Goal: Information Seeking & Learning: Compare options

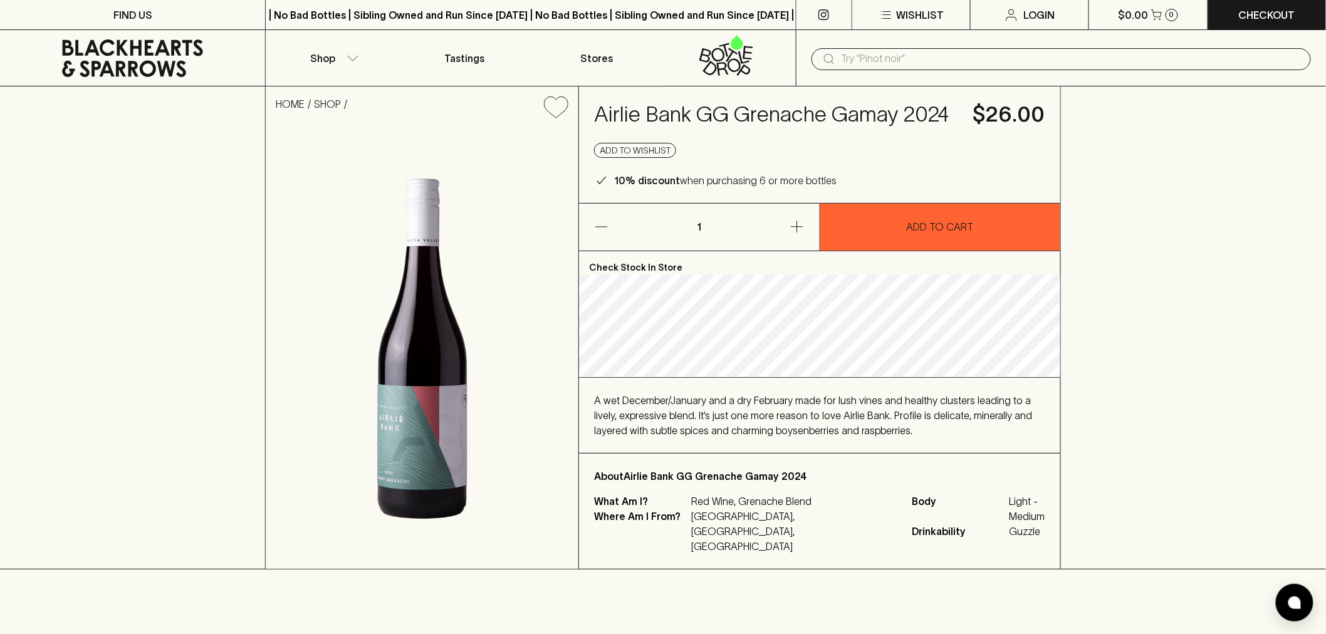
click at [755, 425] on span "A wet December/January and a dry February made for lush vines and healthy clust…" at bounding box center [813, 415] width 438 height 41
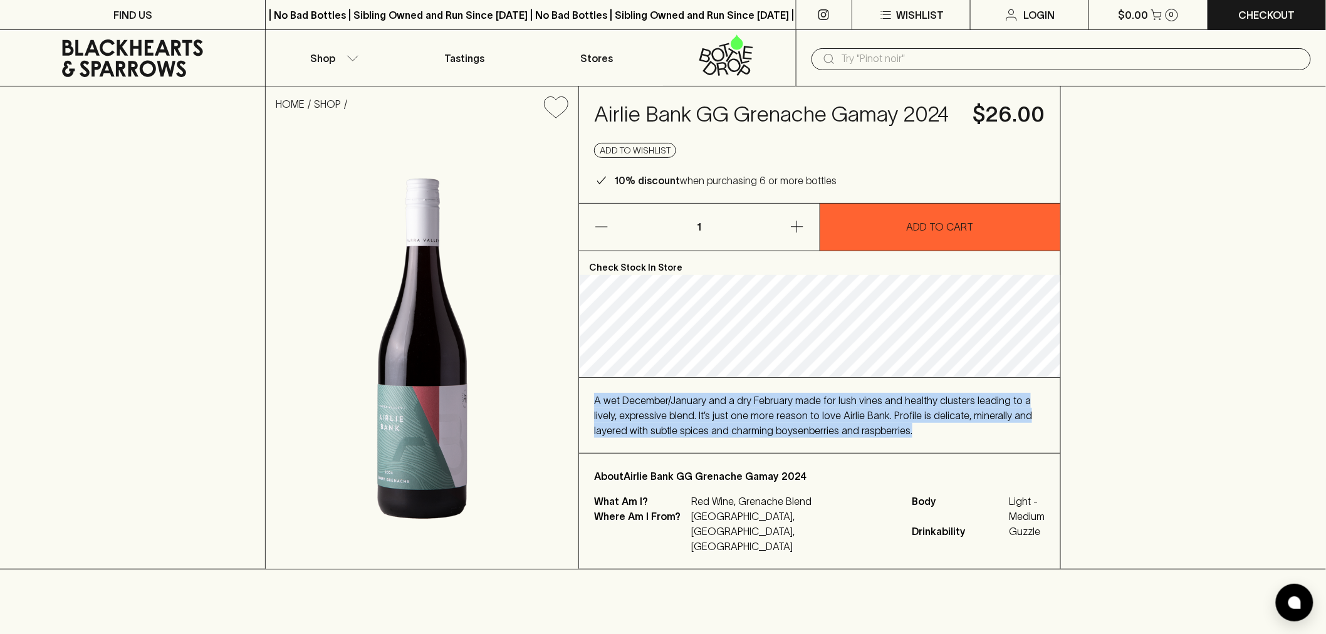
click at [755, 425] on span "A wet December/January and a dry February made for lush vines and healthy clust…" at bounding box center [813, 415] width 438 height 41
copy span "A wet December/January and a dry February made for lush vines and healthy clust…"
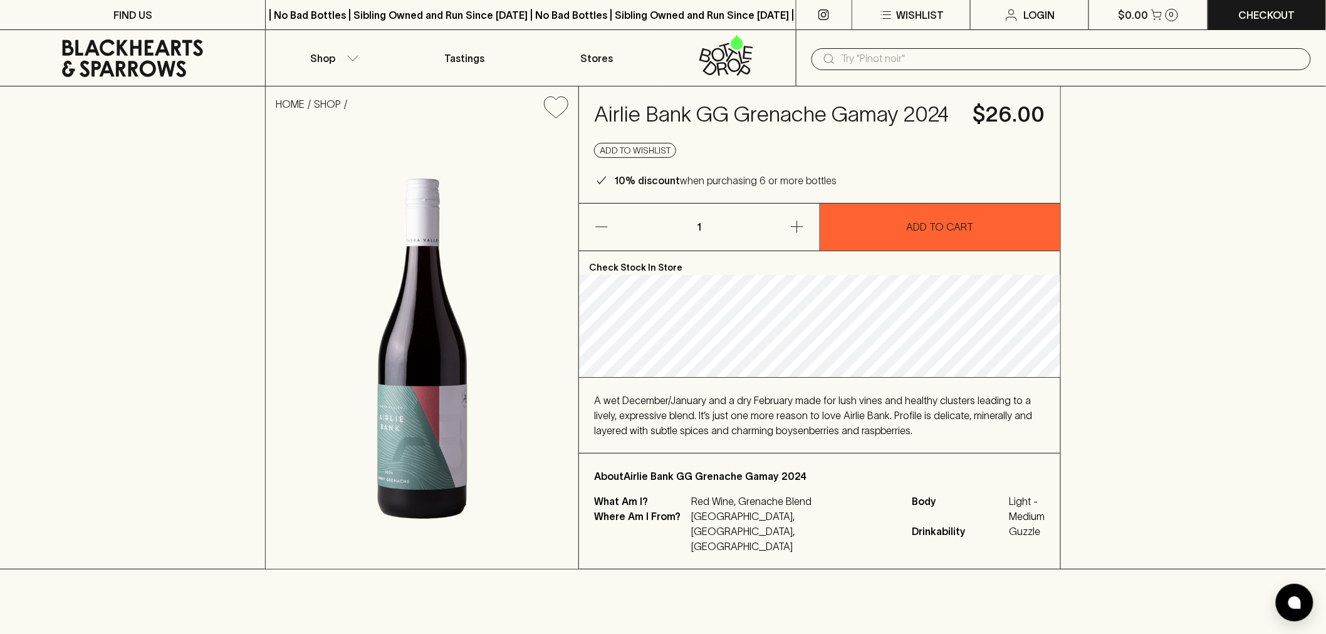
click at [1033, 484] on p "About Airlie Bank GG Grenache Gamay 2024" at bounding box center [819, 476] width 451 height 15
click at [1261, 124] on div "HOME SHOP Airlie Bank GG Grenache Gamay 2024 $26.00 Add to wishlist 10% discoun…" at bounding box center [663, 327] width 1326 height 483
click at [651, 102] on h4 "Airlie Bank GG Grenache Gamay 2024" at bounding box center [776, 115] width 364 height 26
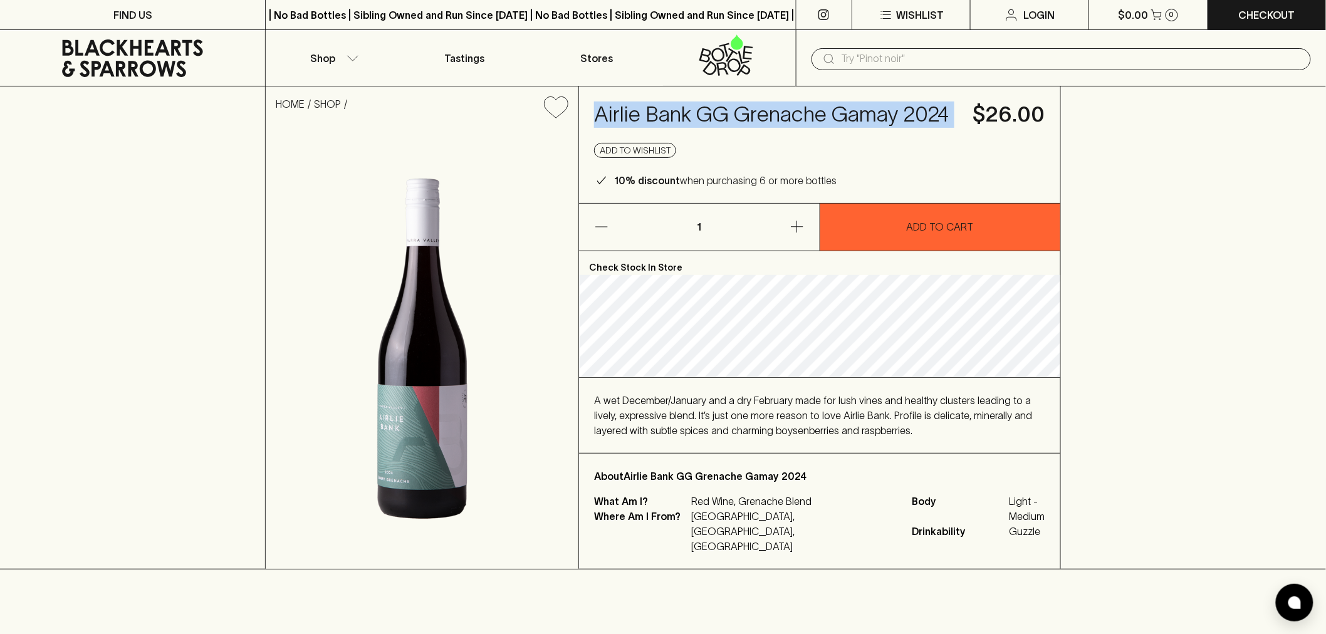
click at [651, 102] on h4 "Airlie Bank GG Grenache Gamay 2024" at bounding box center [776, 115] width 364 height 26
copy h4 "Airlie Bank GG Grenache Gamay 2024"
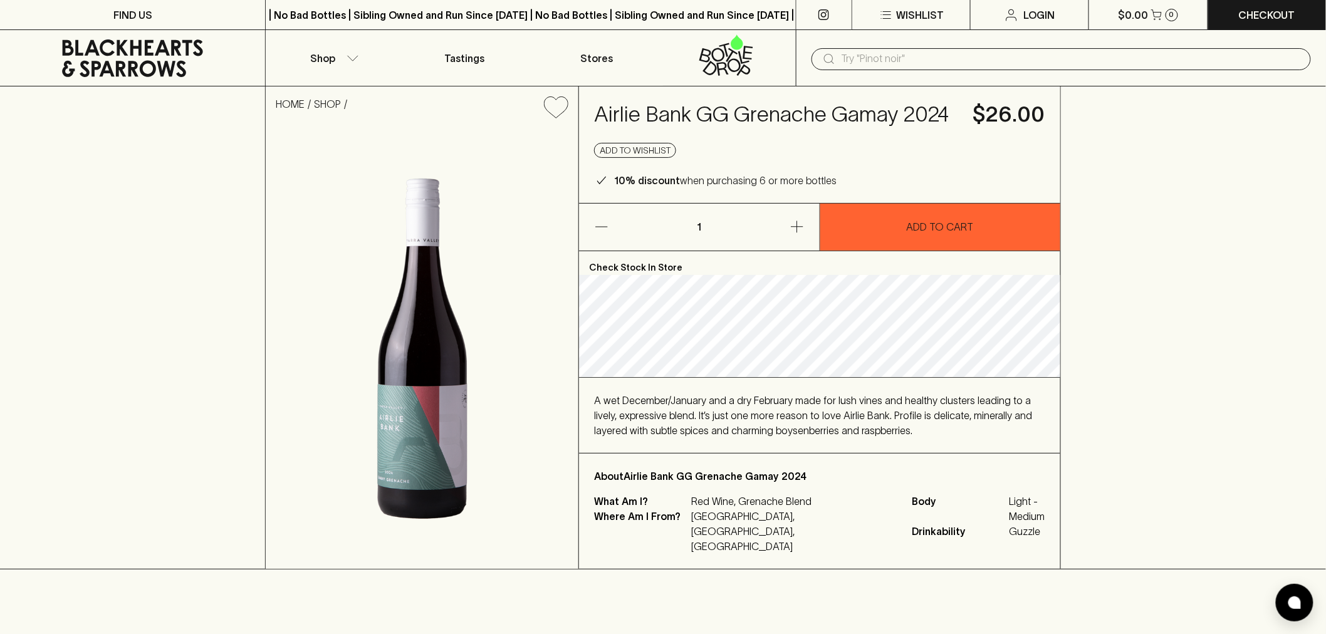
drag, startPoint x: 1252, startPoint y: 172, endPoint x: 1245, endPoint y: 171, distance: 6.4
click at [1248, 172] on div "HOME SHOP Airlie Bank GG Grenache Gamay 2024 $26.00 Add to wishlist 10% discoun…" at bounding box center [663, 327] width 1326 height 483
click at [995, 53] on input "text" at bounding box center [1071, 59] width 459 height 20
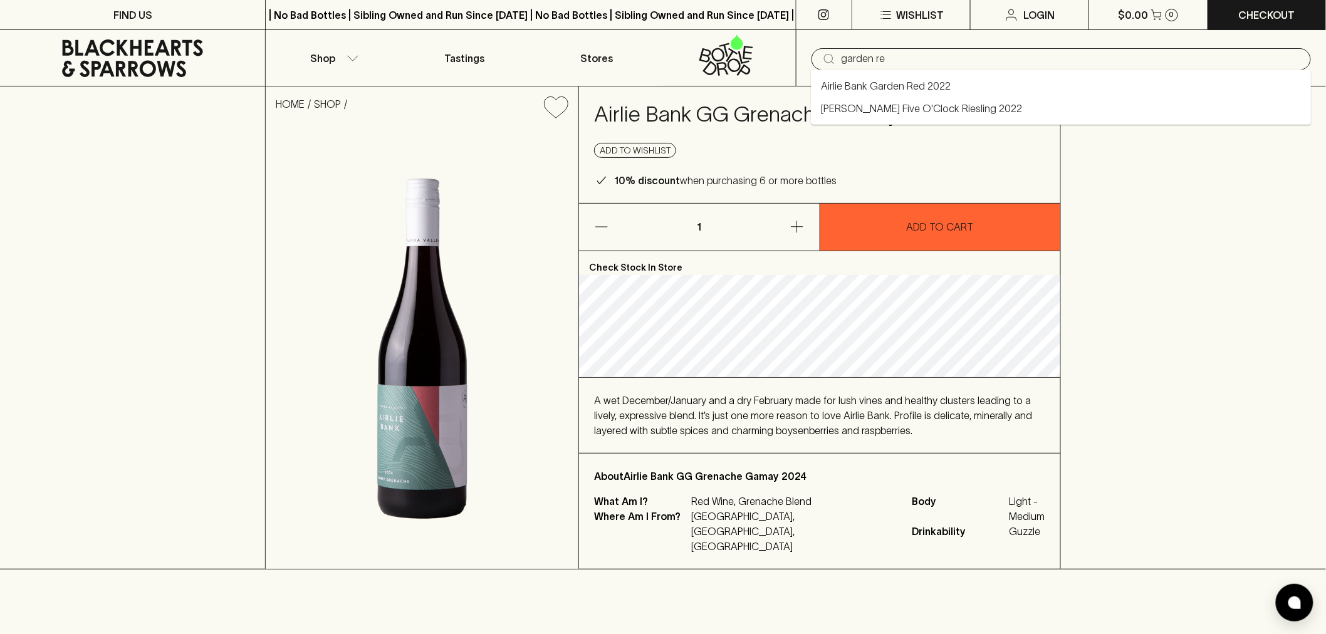
click at [993, 77] on li "Airlie Bank Garden Red 2022" at bounding box center [1061, 86] width 500 height 23
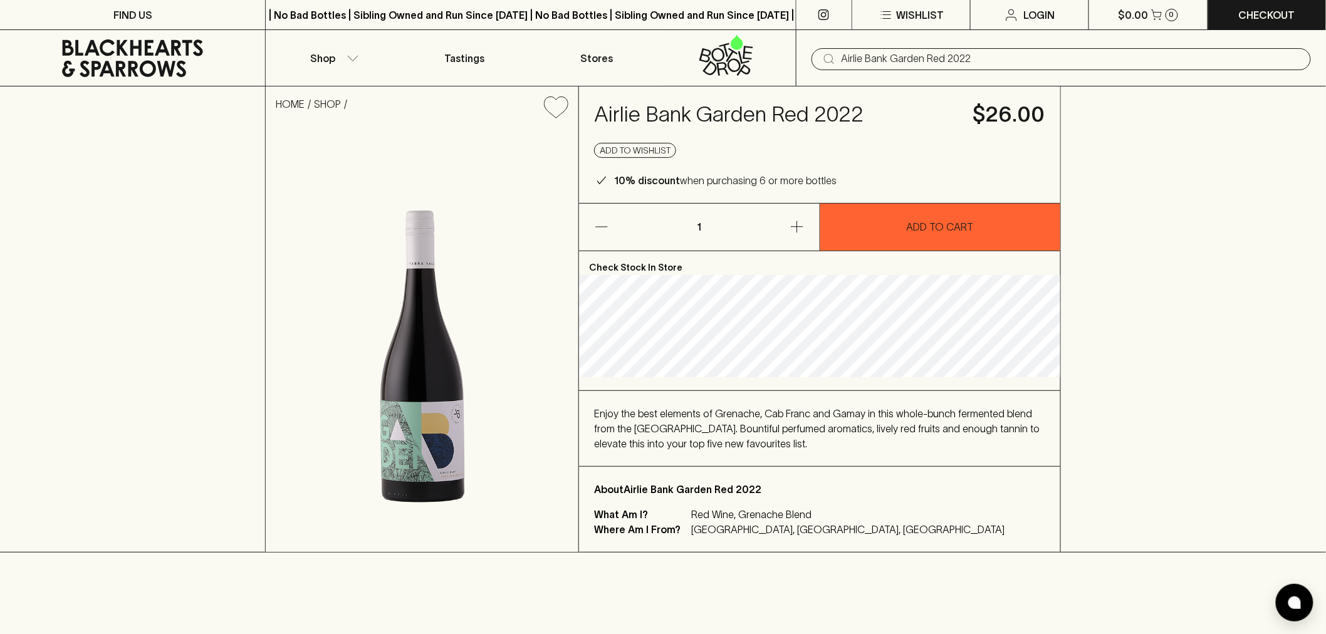
type input "Airlie Bank Garden Red 2022"
click at [629, 418] on div "Enjoy the best elements of Grenache, Cab Franc and Gamay in this whole-bunch fe…" at bounding box center [819, 428] width 451 height 45
click at [629, 418] on span "Enjoy the best elements of Grenache, Cab Franc and Gamay in this whole-bunch fe…" at bounding box center [817, 428] width 446 height 41
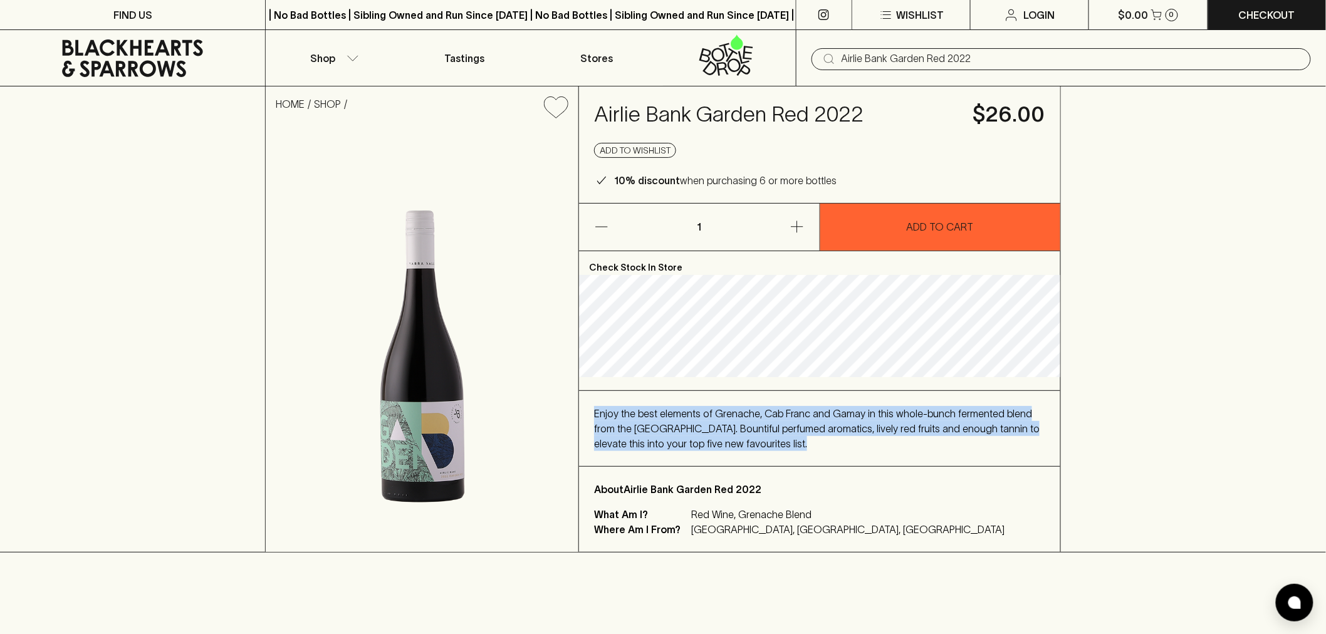
click at [629, 418] on span "Enjoy the best elements of Grenache, Cab Franc and Gamay in this whole-bunch fe…" at bounding box center [817, 428] width 446 height 41
copy span "Enjoy the best elements of Grenache, Cab Franc and Gamay in this whole-bunch fe…"
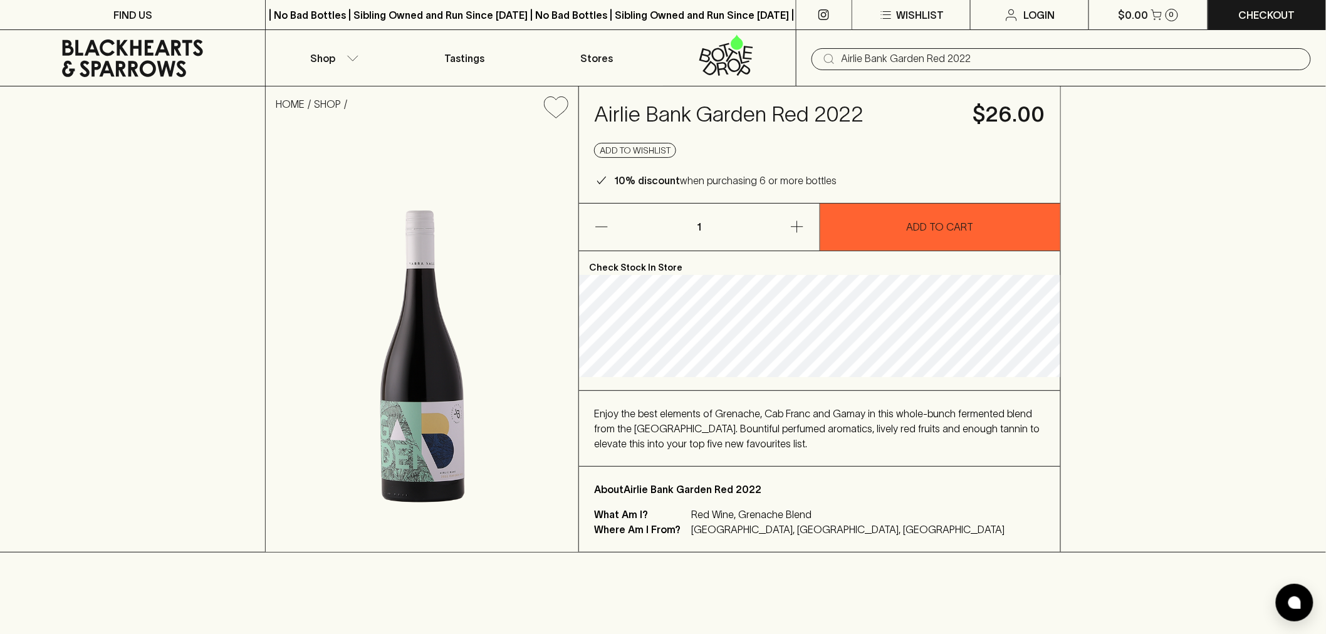
click at [757, 107] on h4 "Airlie Bank Garden Red 2022" at bounding box center [776, 115] width 364 height 26
copy h4 "Airlie Bank Garden Red 2022"
drag, startPoint x: 1217, startPoint y: 159, endPoint x: 835, endPoint y: 41, distance: 398.7
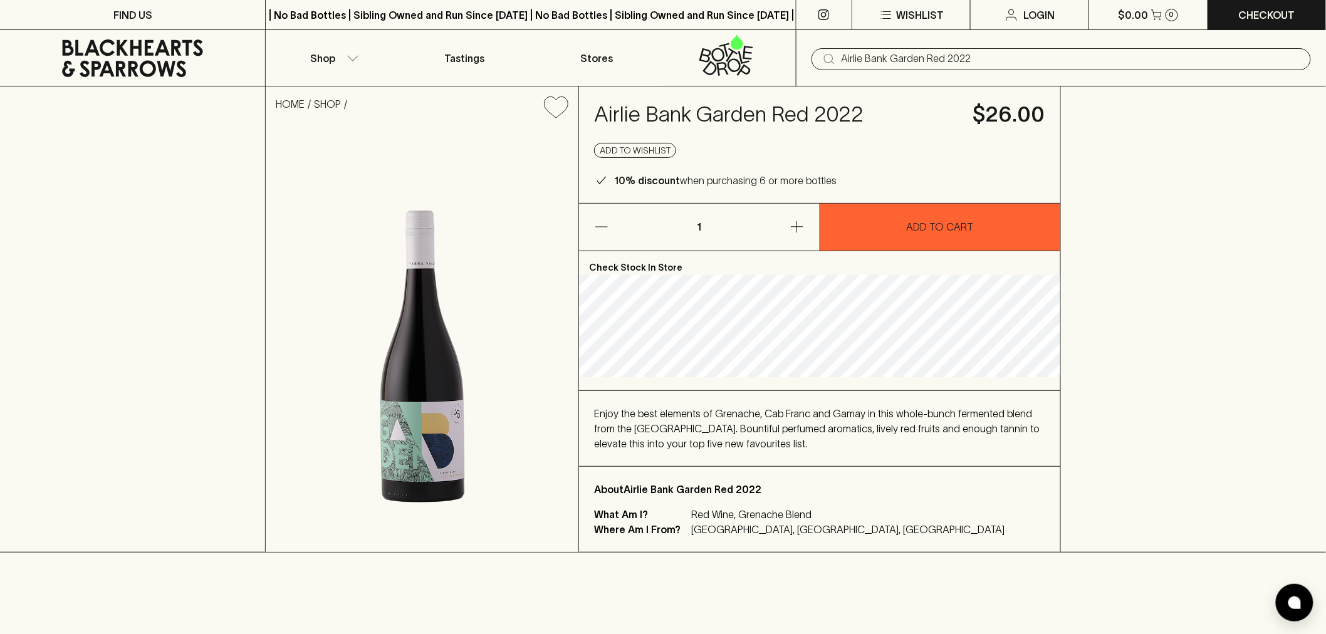
click at [1208, 157] on div "HOME SHOP [GEOGRAPHIC_DATA] Red 2022 $26.00 Add to wishlist 10% discount when p…" at bounding box center [663, 319] width 1326 height 466
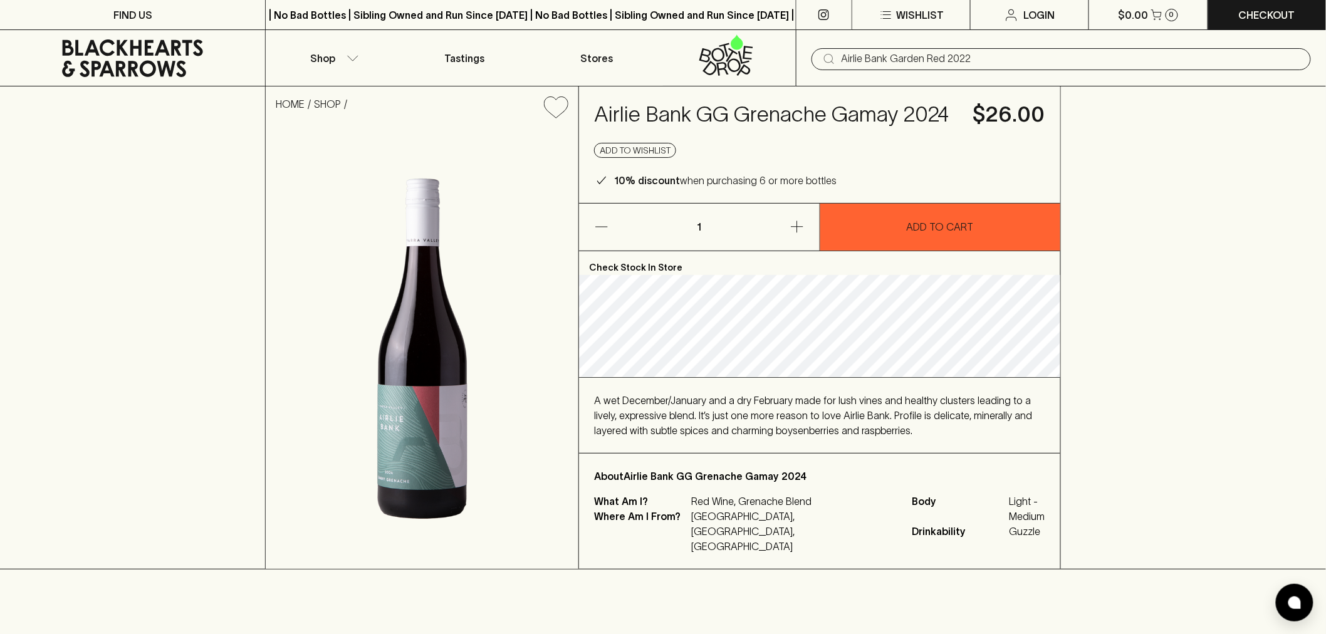
click at [651, 108] on h4 "Airlie Bank GG Grenache Gamay 2024" at bounding box center [776, 115] width 364 height 26
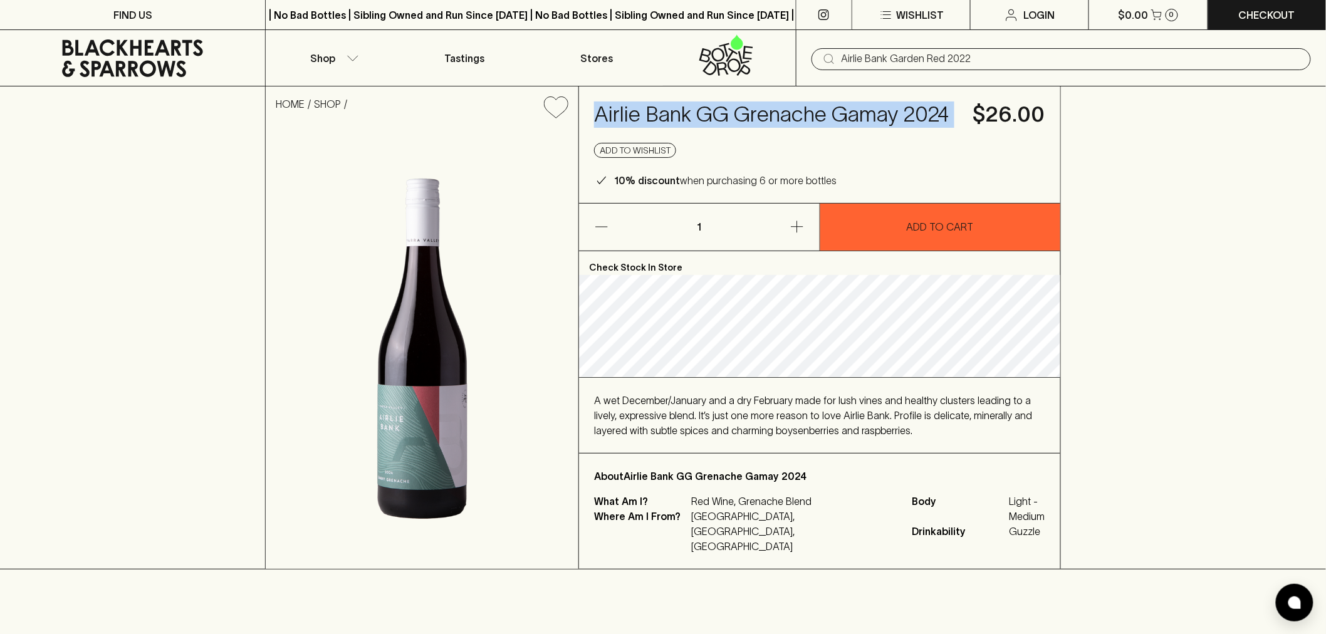
click at [651, 108] on h4 "Airlie Bank GG Grenache Gamay 2024" at bounding box center [776, 115] width 364 height 26
copy h4 "Airlie Bank GG Grenache Gamay 2024"
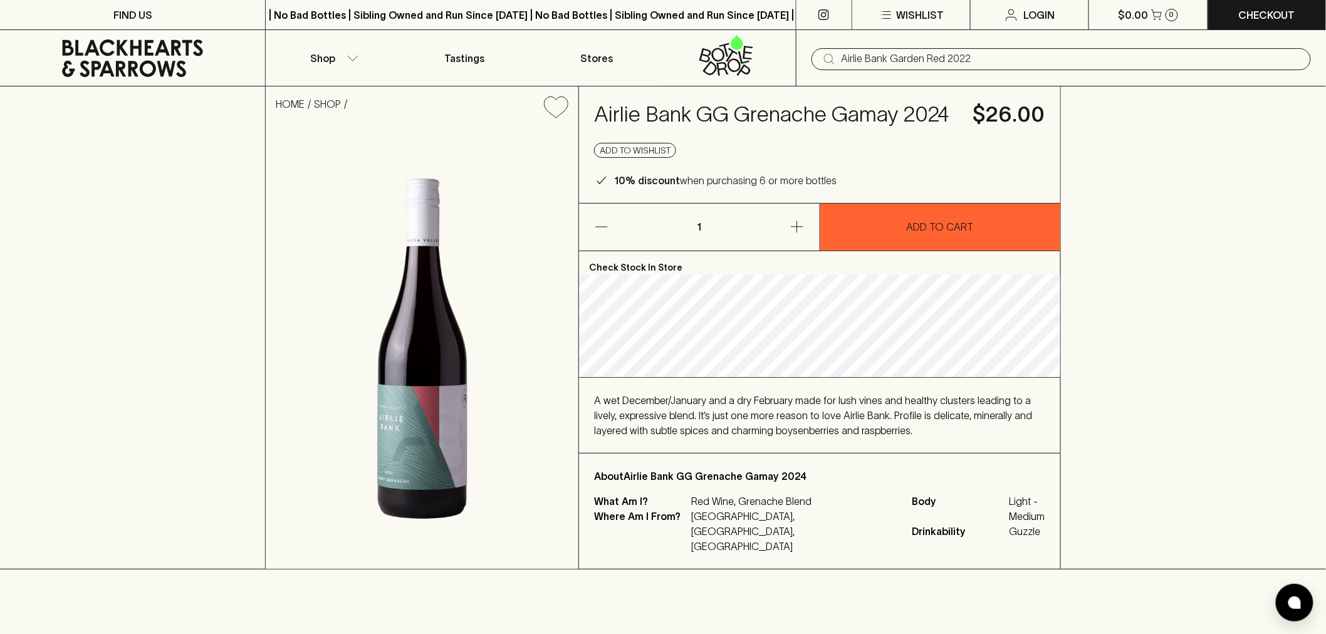
drag, startPoint x: 1224, startPoint y: 246, endPoint x: 616, endPoint y: 35, distance: 643.4
click at [1223, 244] on div "HOME SHOP Airlie Bank GG Grenache Gamay 2024 $26.00 Add to wishlist 10% discoun…" at bounding box center [663, 327] width 1326 height 483
click at [790, 509] on p "Red Wine, Grenache Blend" at bounding box center [794, 501] width 206 height 15
